Goal: Transaction & Acquisition: Purchase product/service

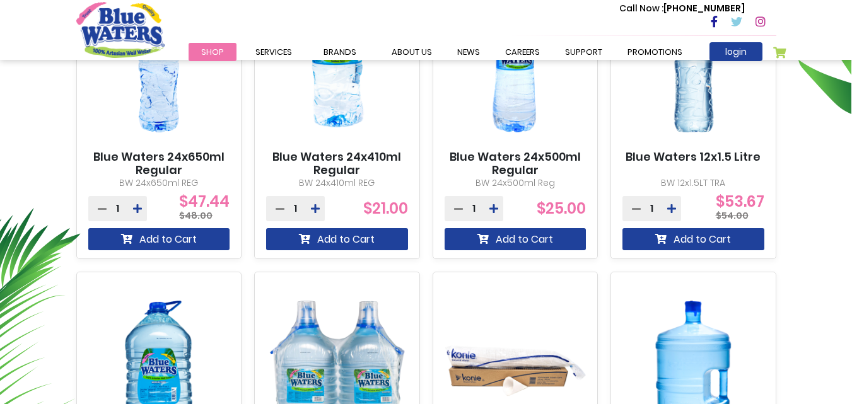
scroll to position [946, 0]
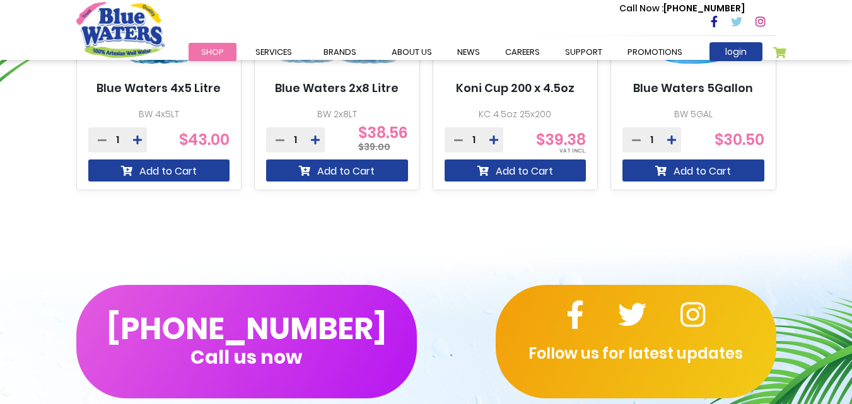
click at [697, 102] on h3 "Blue Waters 5Gallon" at bounding box center [694, 94] width 142 height 27
click at [697, 91] on link "Blue Waters 5Gallon" at bounding box center [694, 88] width 120 height 14
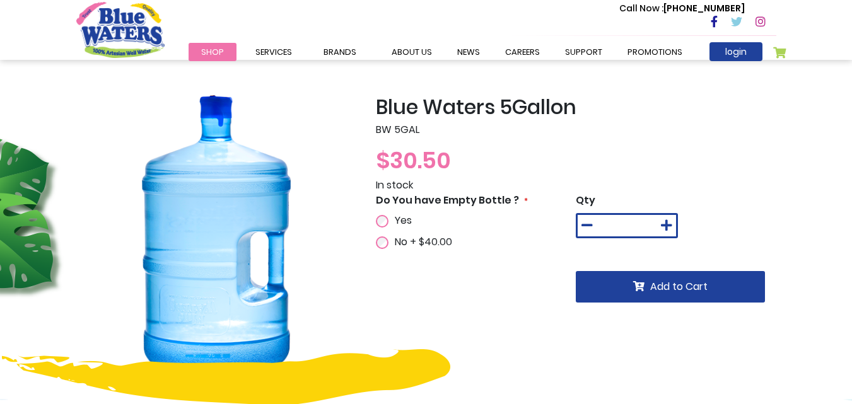
click at [405, 223] on span "Yes" at bounding box center [403, 220] width 17 height 15
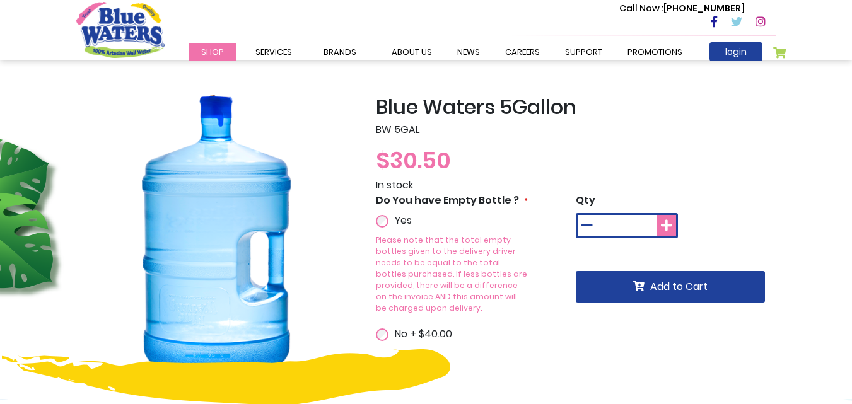
click at [659, 220] on button at bounding box center [667, 225] width 19 height 21
click at [659, 221] on button at bounding box center [667, 225] width 19 height 21
type input "*"
